Goal: Contribute content: Add original content to the website for others to see

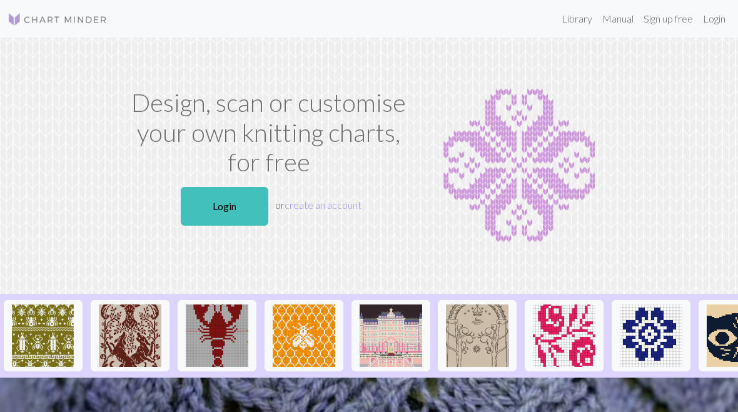
click at [211, 203] on link "Login" at bounding box center [225, 206] width 88 height 39
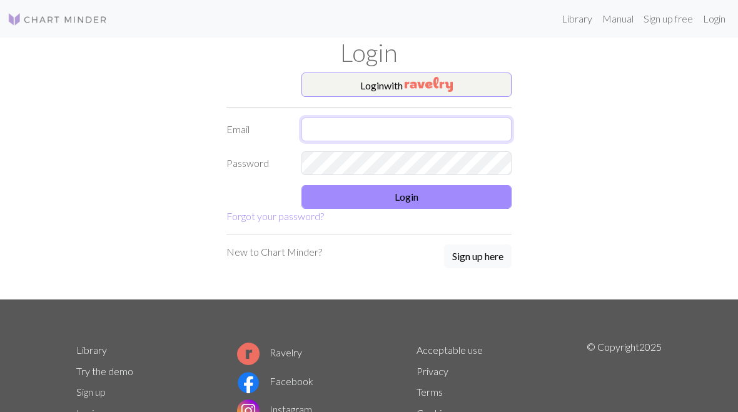
click at [352, 131] on input "text" at bounding box center [407, 130] width 210 height 24
type input "[PERSON_NAME][EMAIL_ADDRESS][DOMAIN_NAME]"
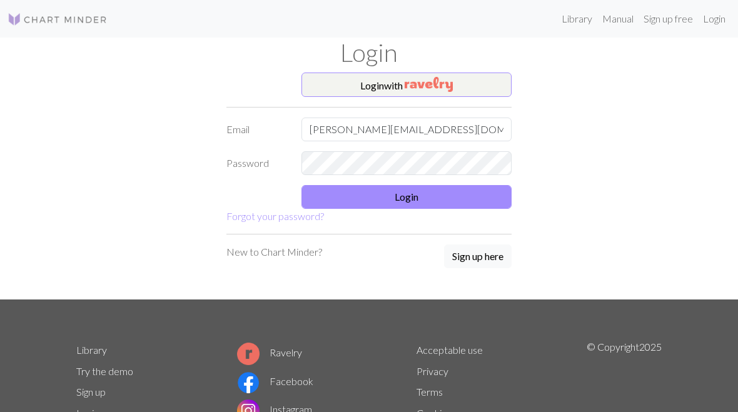
click at [467, 203] on button "Login" at bounding box center [407, 197] width 210 height 24
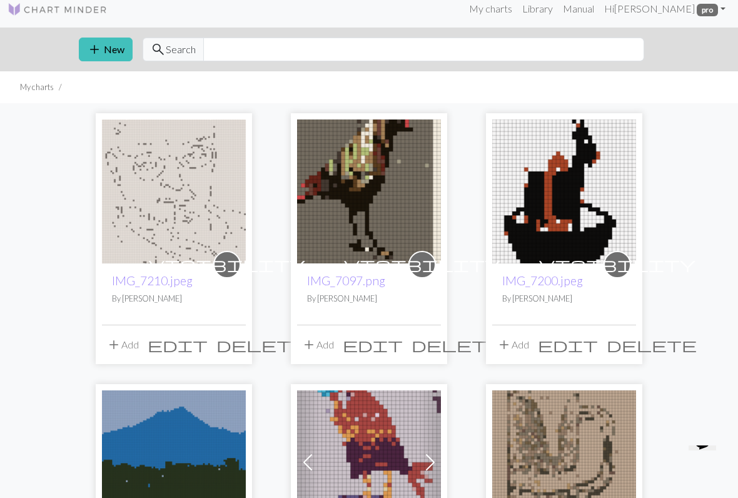
scroll to position [10, 0]
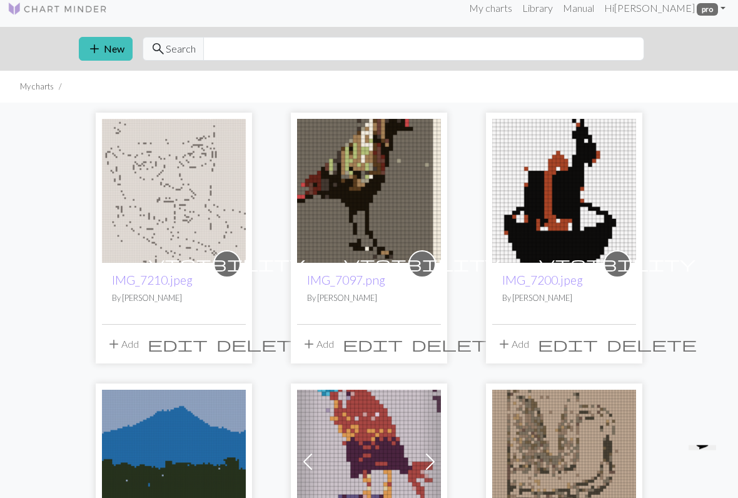
click at [108, 48] on button "add New" at bounding box center [106, 50] width 54 height 24
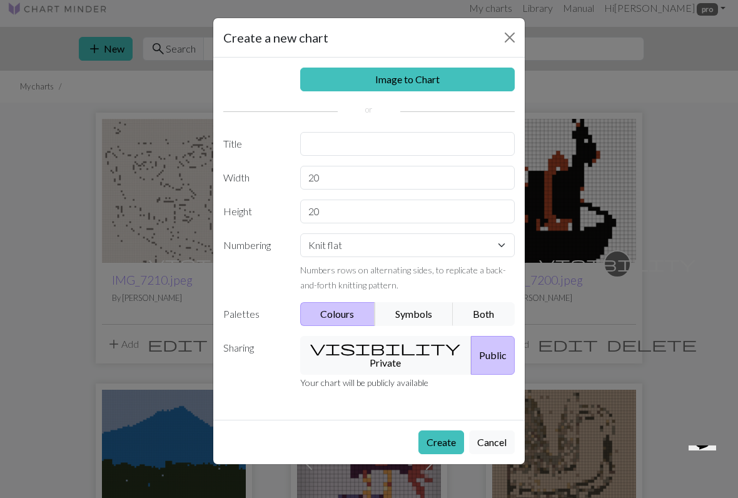
click at [431, 81] on link "Image to Chart" at bounding box center [407, 80] width 215 height 24
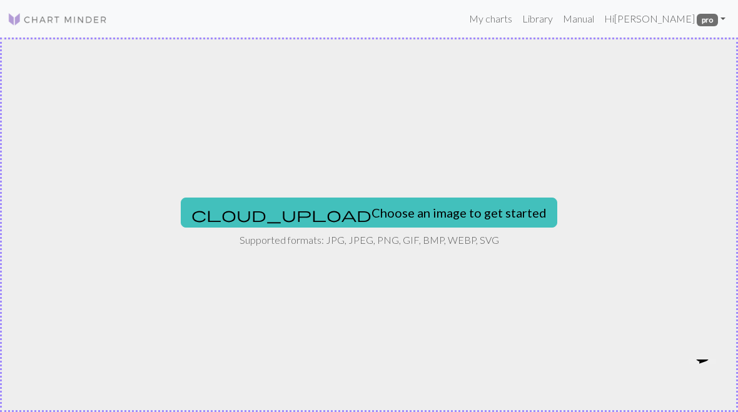
click at [362, 208] on button "cloud_upload Choose an image to get started" at bounding box center [369, 213] width 377 height 30
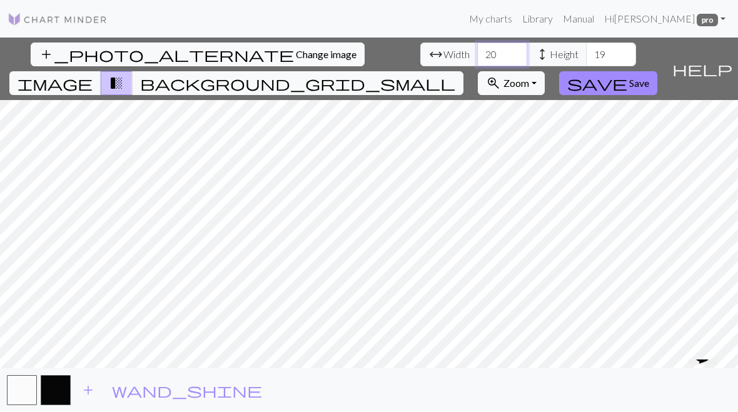
click at [478, 51] on input "20" at bounding box center [503, 55] width 50 height 24
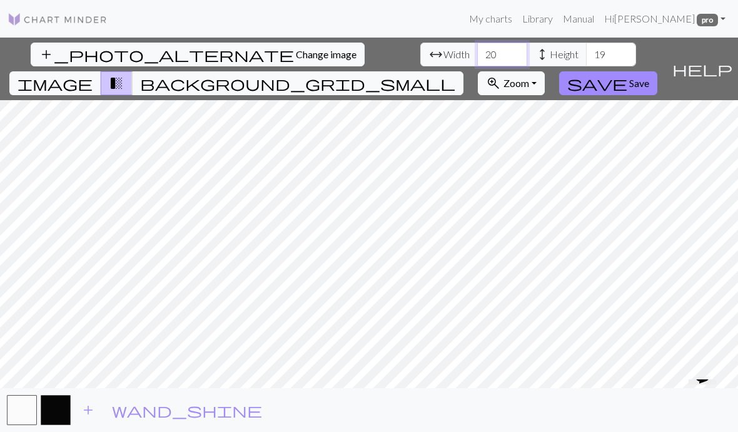
type input "2"
type input "50"
click at [586, 55] on input "19" at bounding box center [611, 55] width 50 height 24
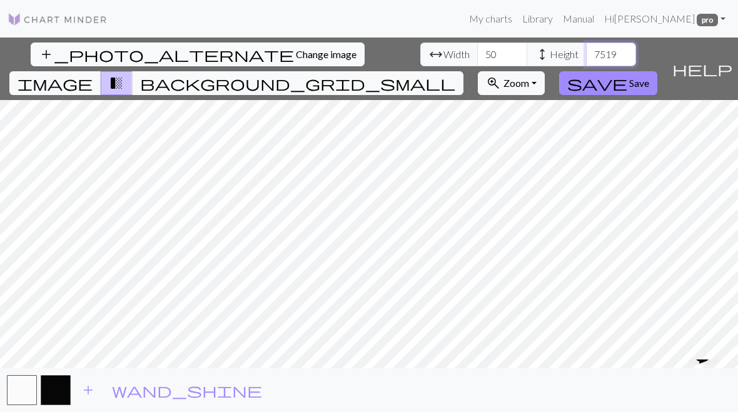
click at [586, 56] on input "7519" at bounding box center [611, 55] width 50 height 24
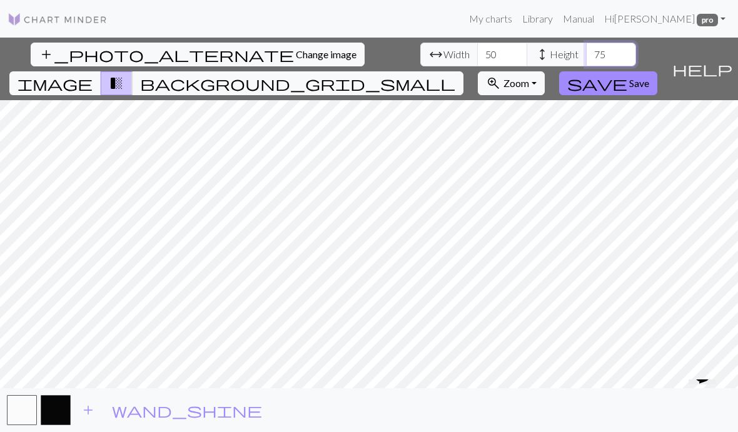
type input "7"
type input "75"
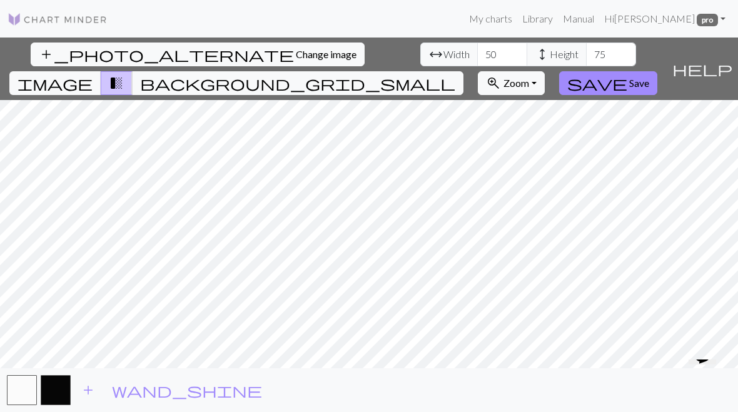
click at [101, 71] on button "image" at bounding box center [55, 83] width 92 height 24
click at [124, 74] on span "transition_fade" at bounding box center [116, 83] width 15 height 18
click at [93, 396] on span "add" at bounding box center [88, 391] width 15 height 18
click at [650, 77] on span "Save" at bounding box center [640, 83] width 20 height 12
